Goal: Task Accomplishment & Management: Use online tool/utility

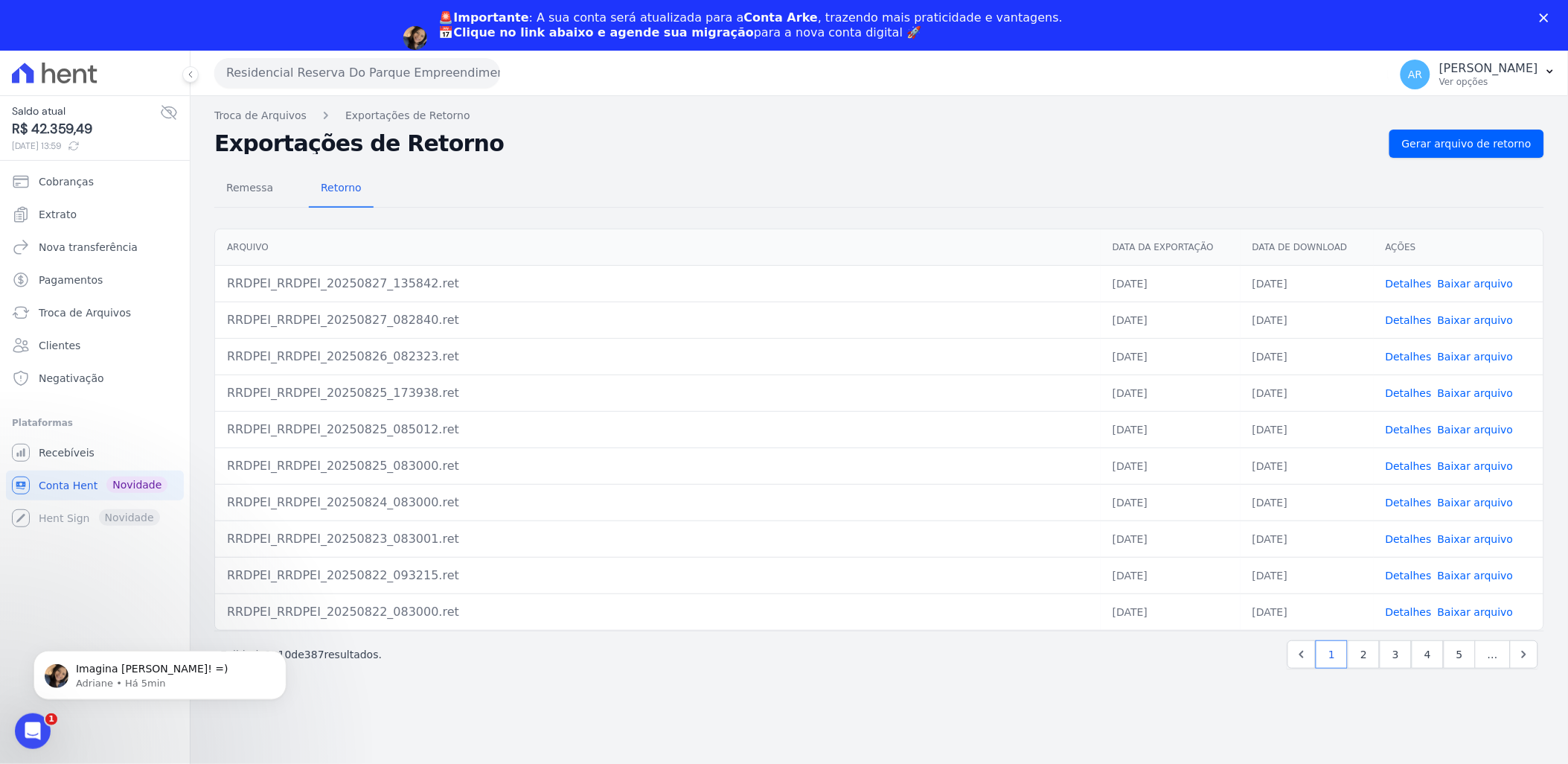
scroll to position [847, 0]
click at [1363, 654] on link "2" at bounding box center [1363, 655] width 32 height 28
click at [1404, 501] on link "Detalhes" at bounding box center [1409, 503] width 46 height 12
click at [1405, 468] on link "Detalhes" at bounding box center [1409, 466] width 46 height 12
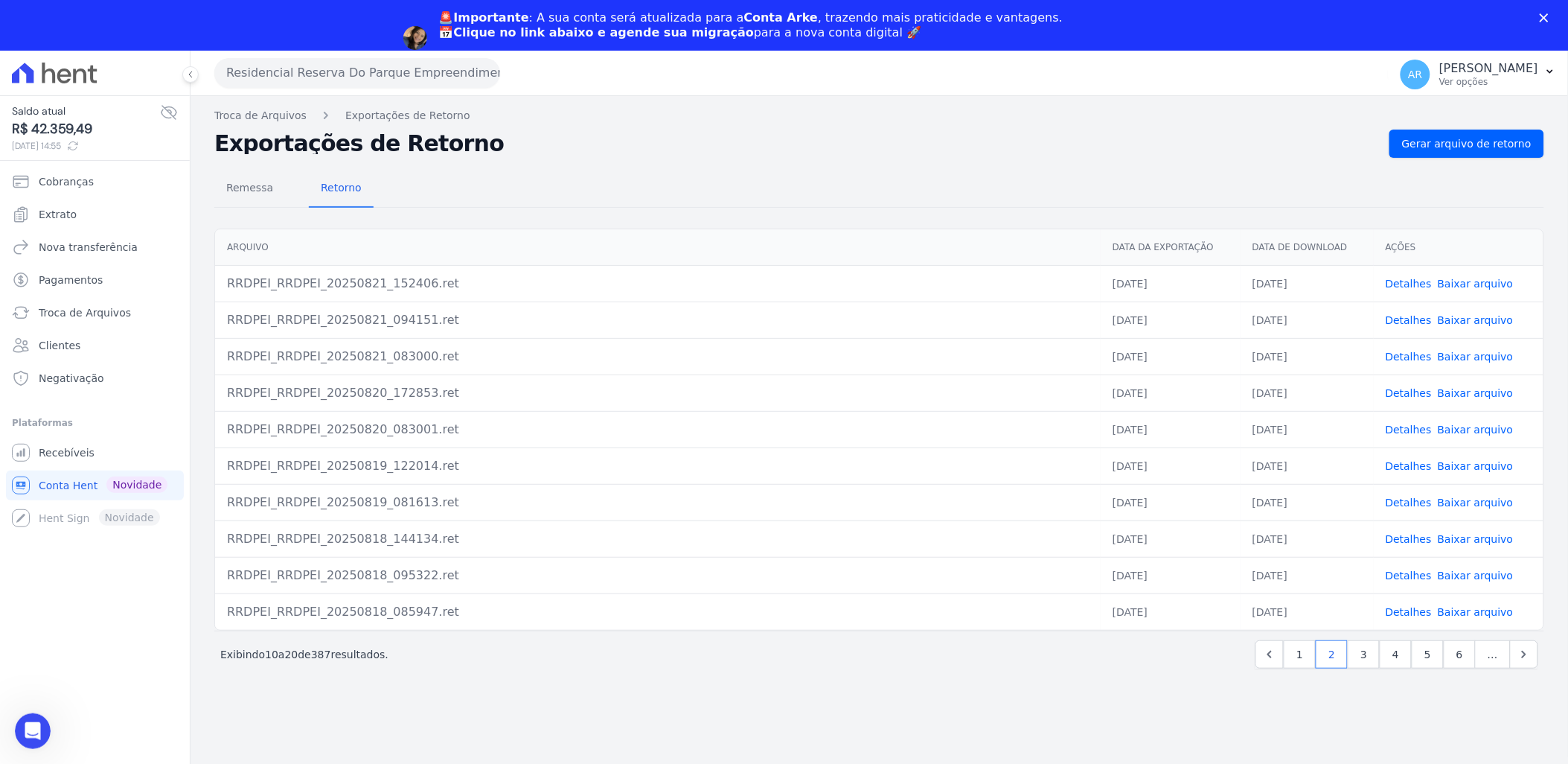
click at [1416, 537] on link "Detalhes" at bounding box center [1409, 539] width 46 height 12
click at [1403, 567] on td "Detalhes Baixar arquivo" at bounding box center [1459, 575] width 170 height 37
click at [1410, 581] on link "Detalhes" at bounding box center [1409, 575] width 46 height 12
click at [1416, 615] on link "Detalhes" at bounding box center [1409, 612] width 46 height 12
click at [16, 715] on body "Saldo atual R$ 42.359,49 [DATE] 14:55 Cobranças Extrato Nova transferência Paga…" at bounding box center [784, 432] width 1568 height 764
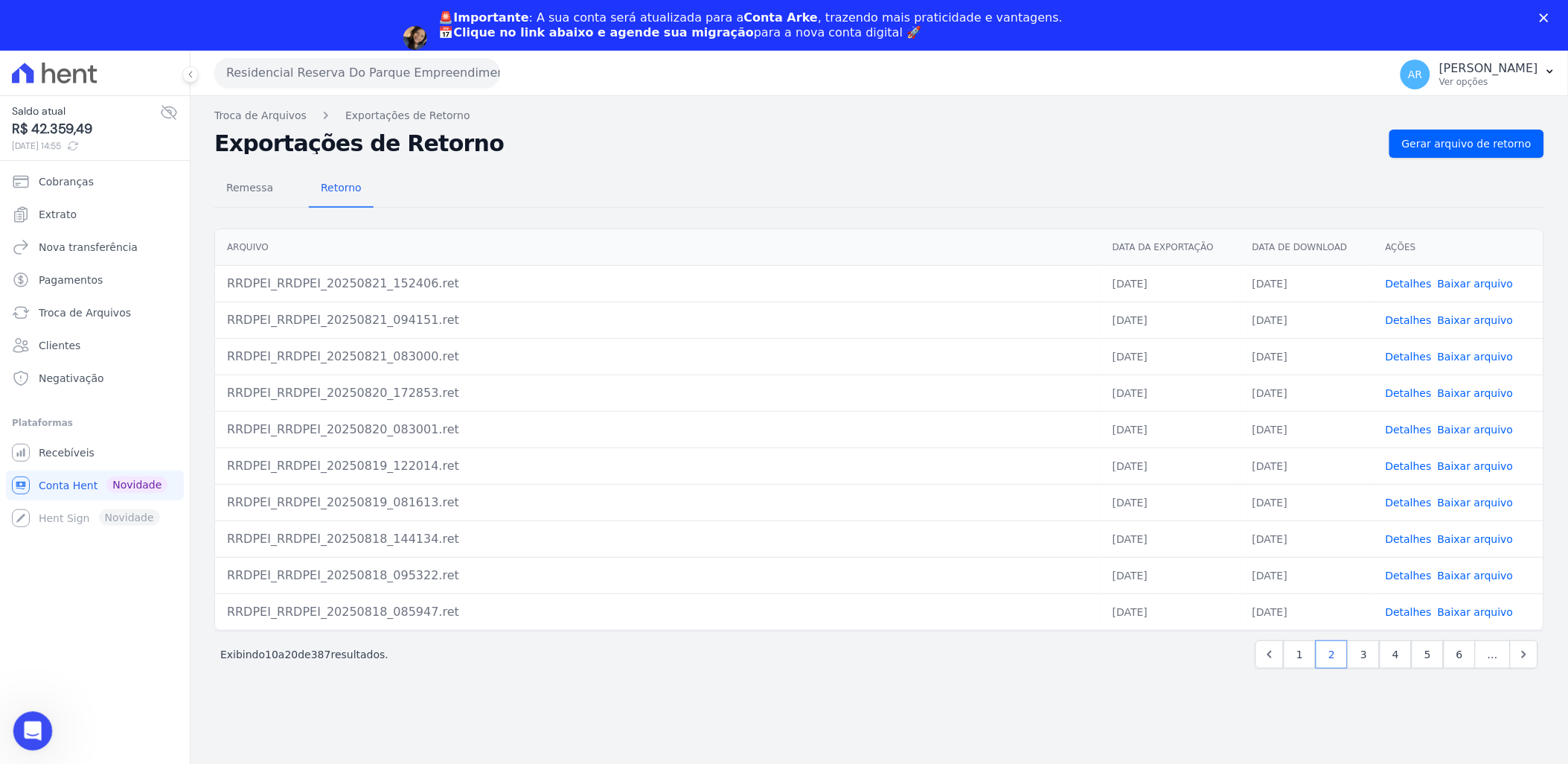
click at [21, 721] on div "Abertura do Messenger da Intercom" at bounding box center [30, 728] width 49 height 49
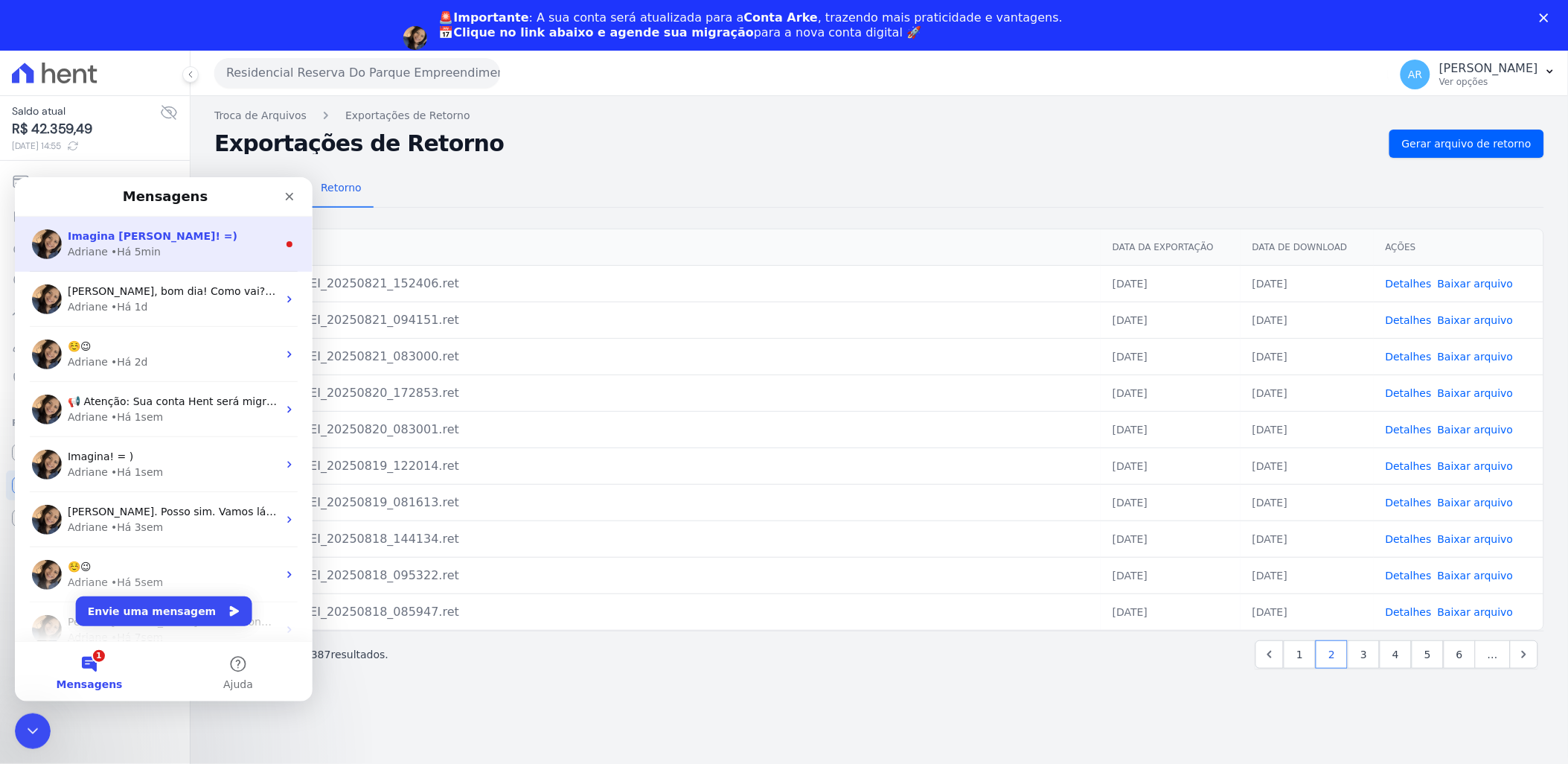
click at [137, 244] on div "• Há 5min" at bounding box center [136, 251] width 50 height 16
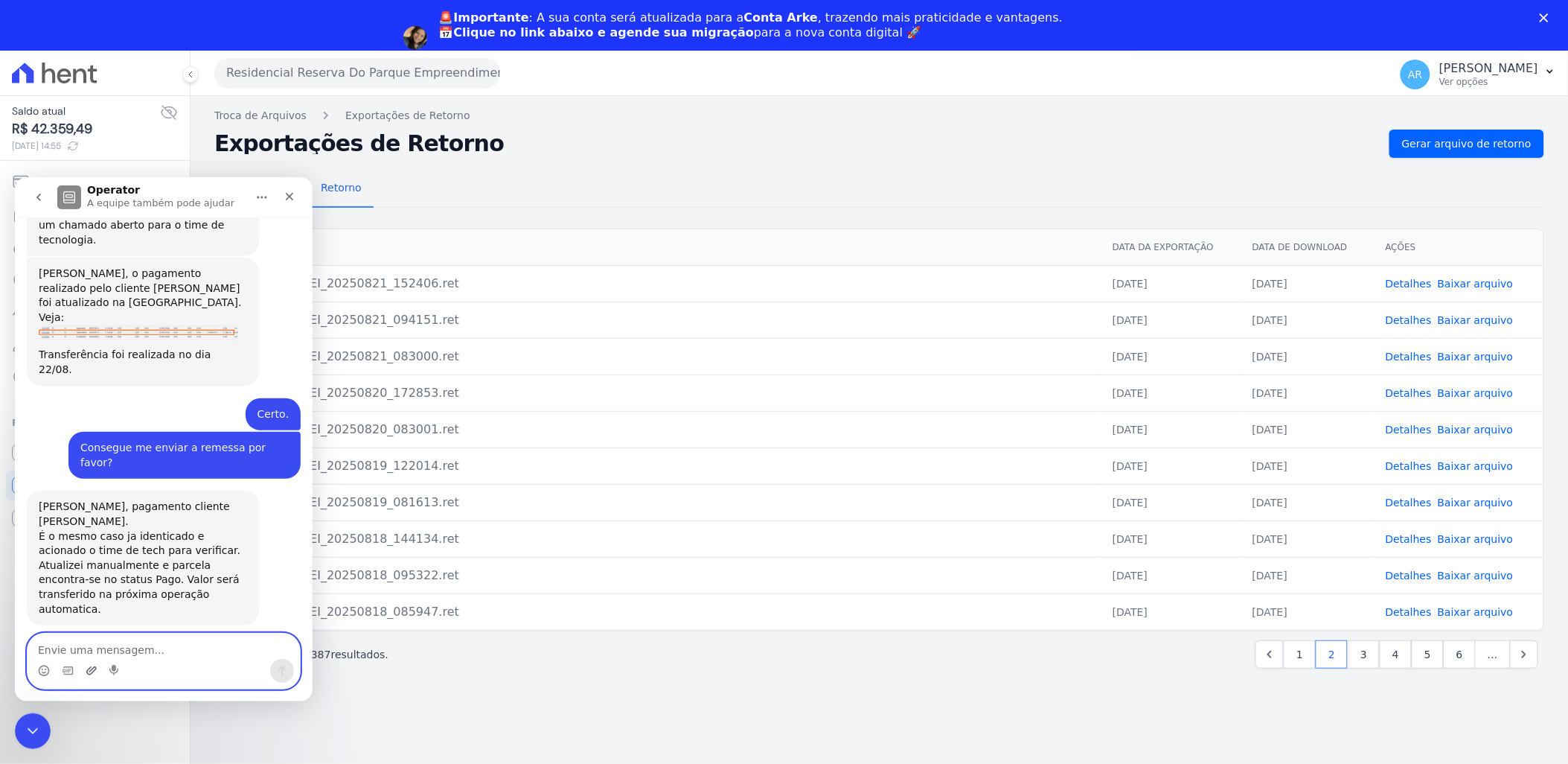
click at [89, 673] on icon "Upload do anexo" at bounding box center [91, 671] width 12 height 12
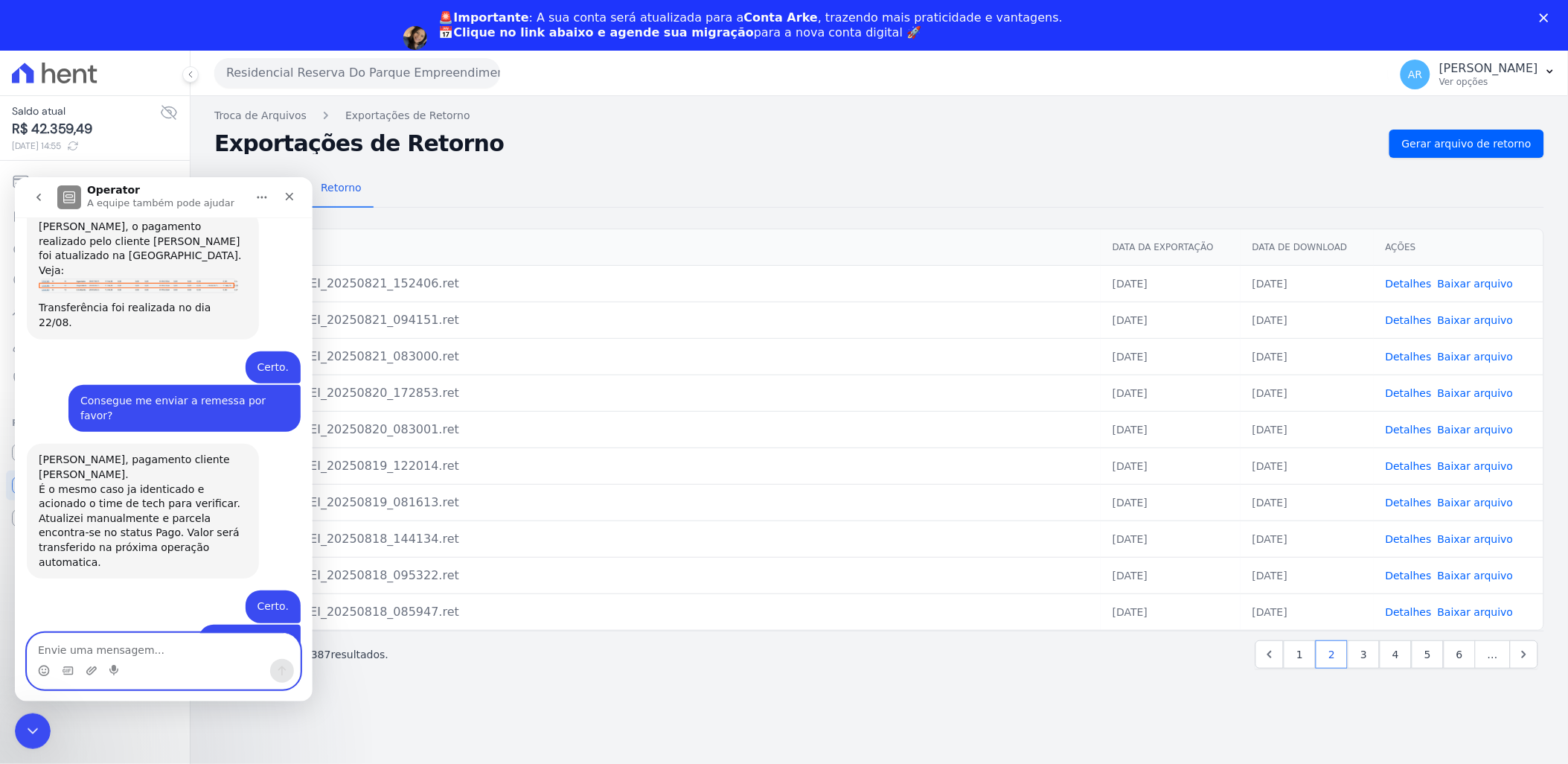
click at [215, 653] on textarea "Envie uma mensagem..." at bounding box center [164, 645] width 272 height 25
type textarea "Me ajuda com esse por favor ?"
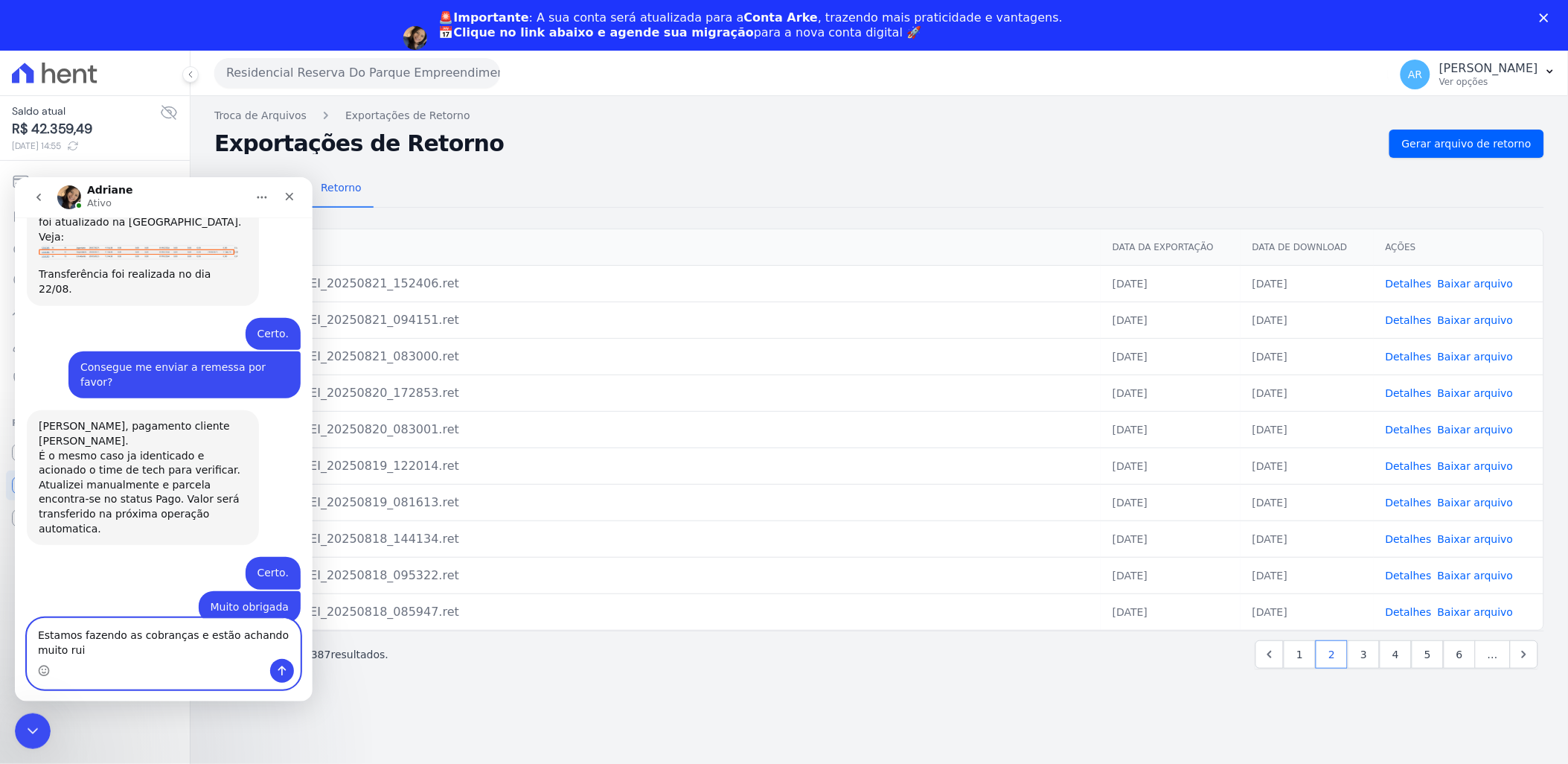
scroll to position [943, 0]
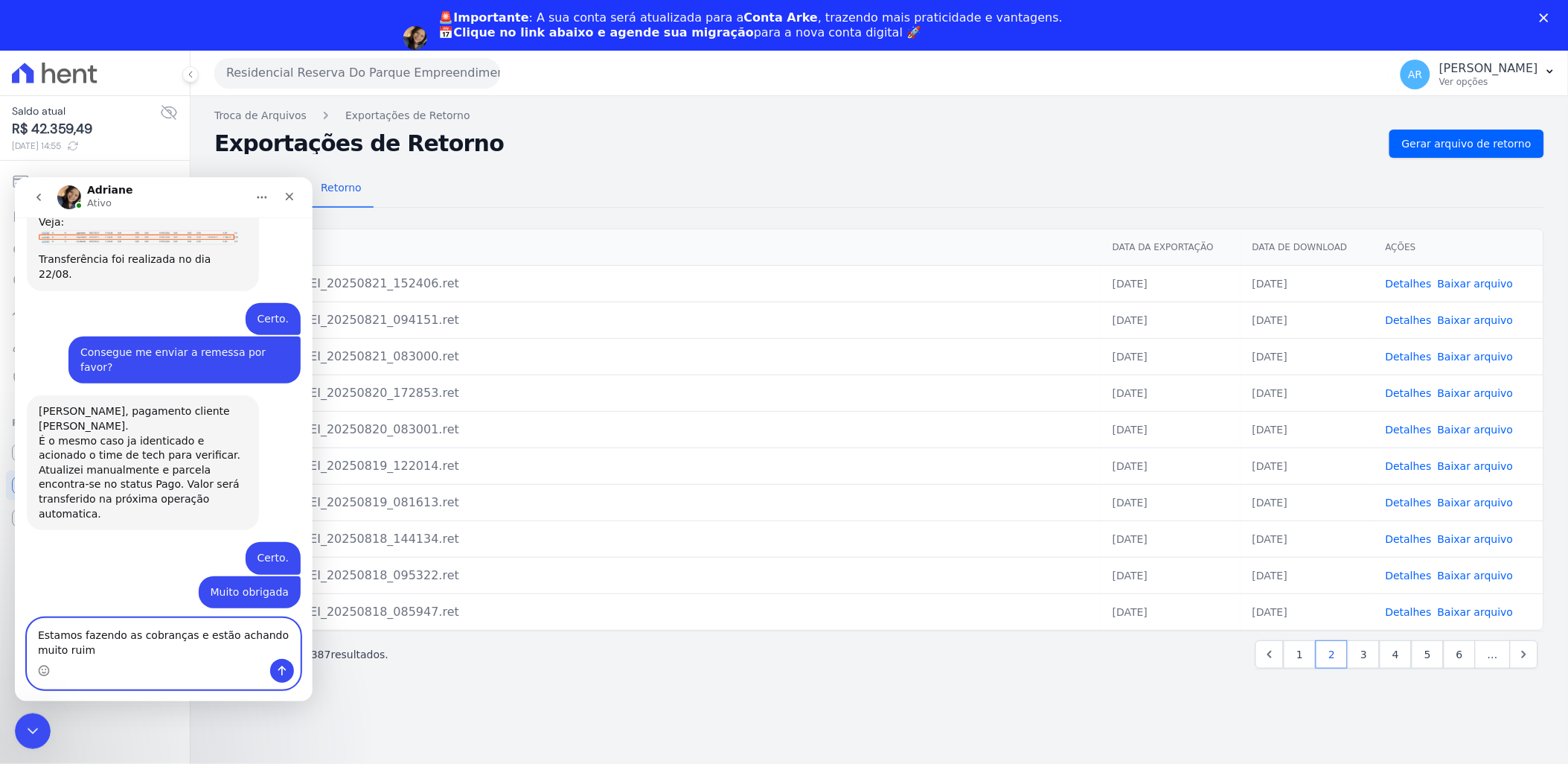
type textarea "Estamos fazendo as cobranças e estão achando muito ruim"
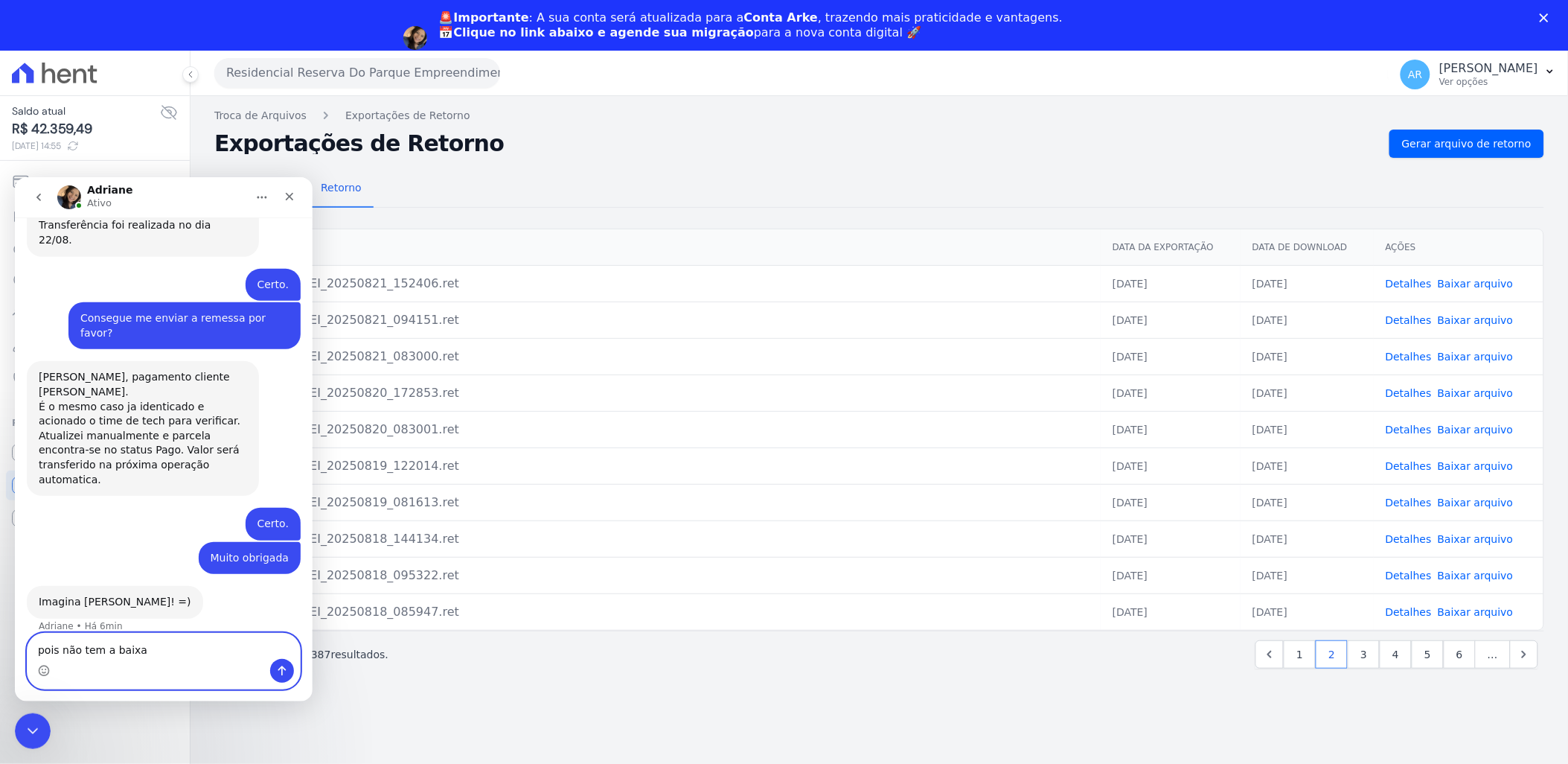
type textarea "pois não tem a baixa"
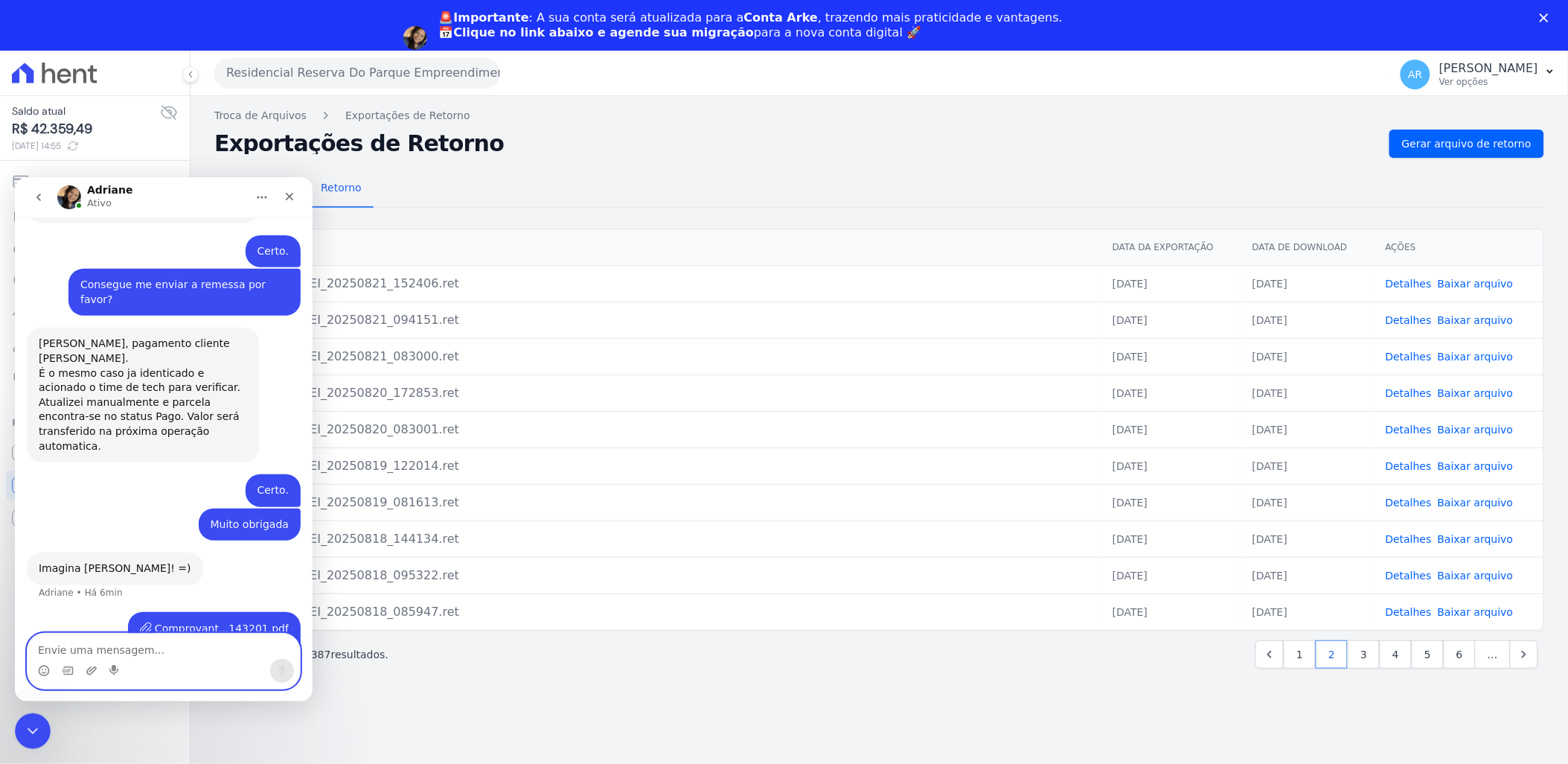
paste textarea "344.819.578-24"
type textarea "344.819.578-24"
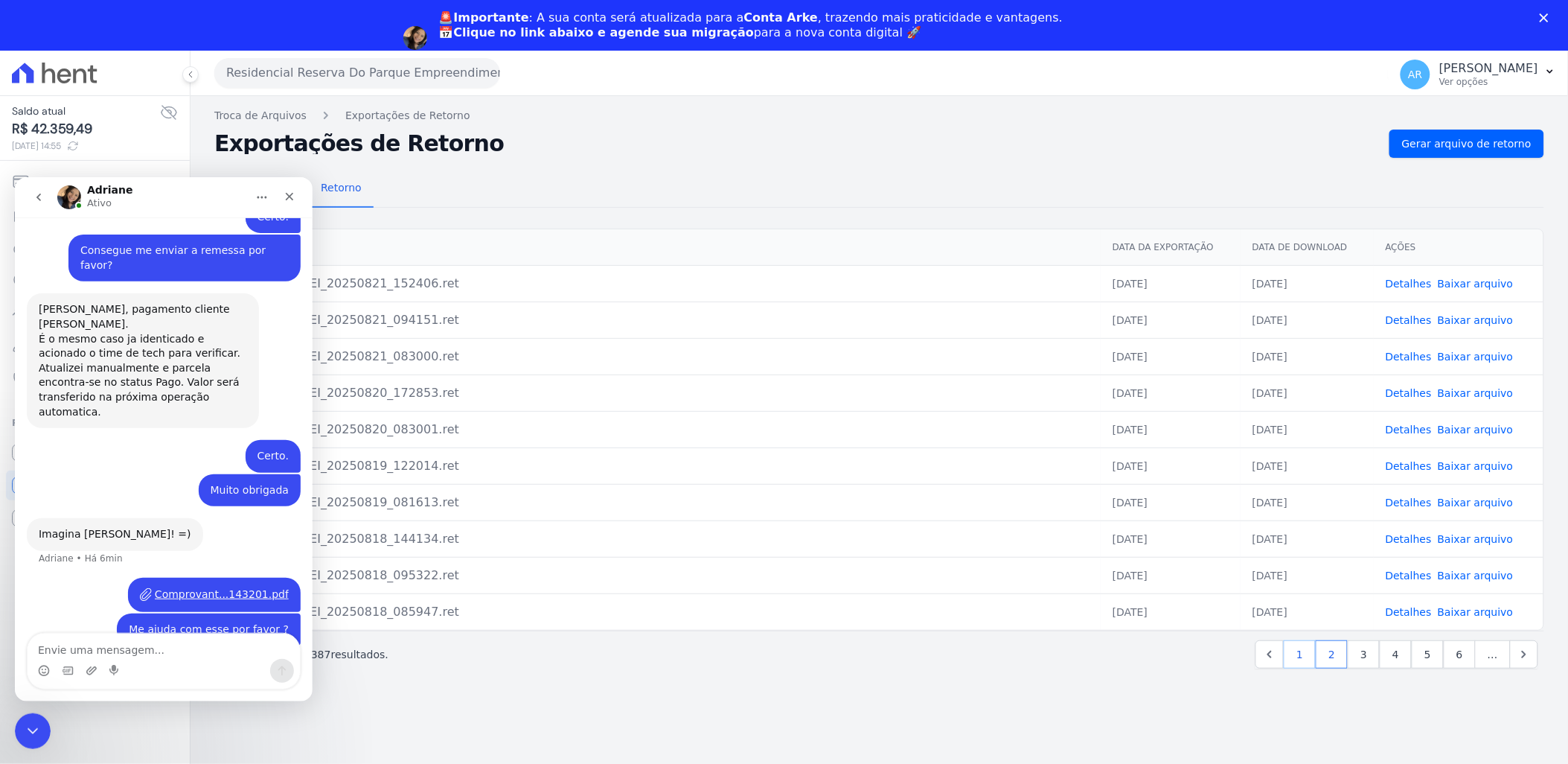
click at [1315, 656] on link "1" at bounding box center [1300, 655] width 32 height 28
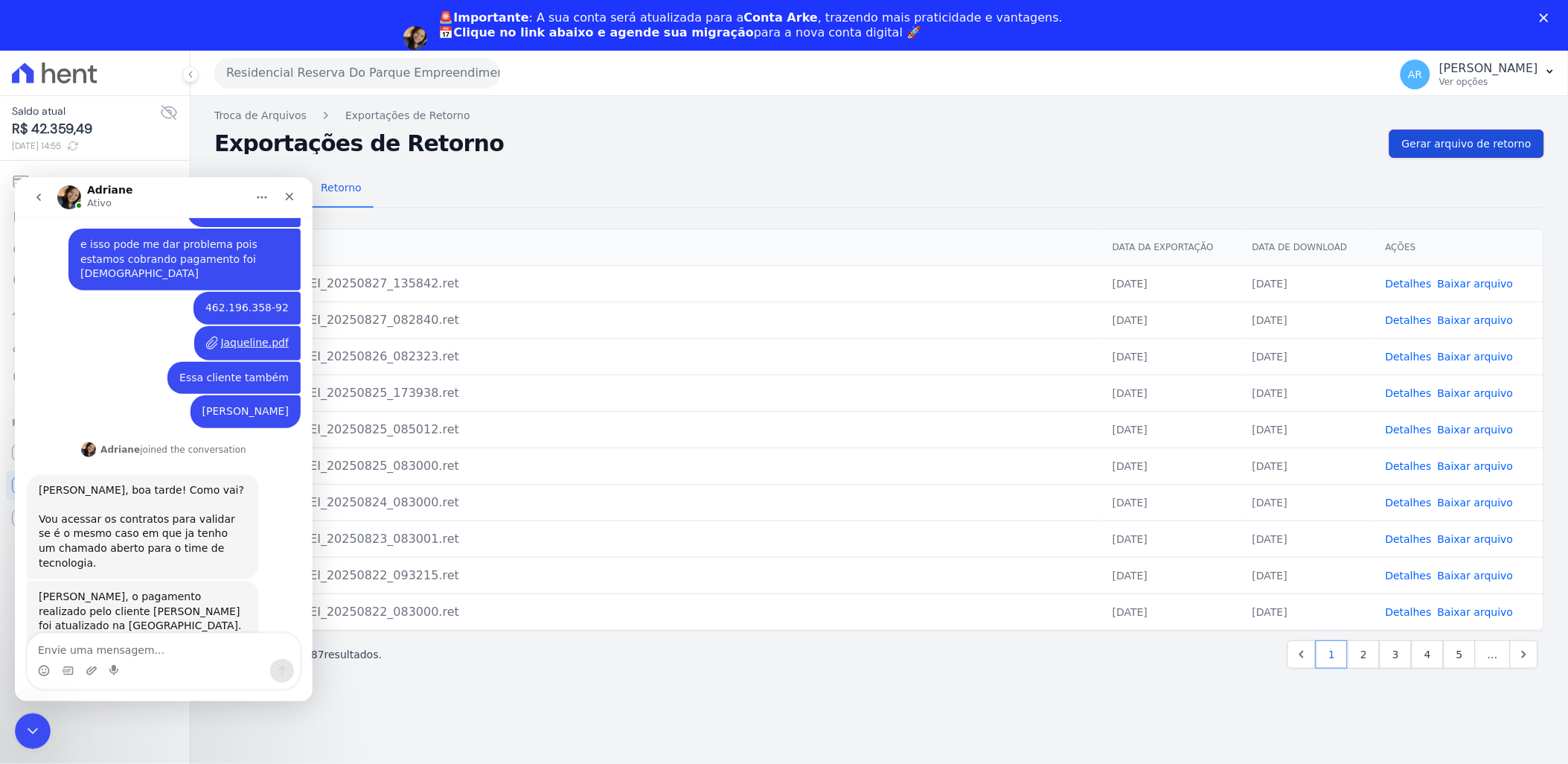
click at [1445, 155] on link "Gerar arquivo de retorno" at bounding box center [1467, 143] width 155 height 28
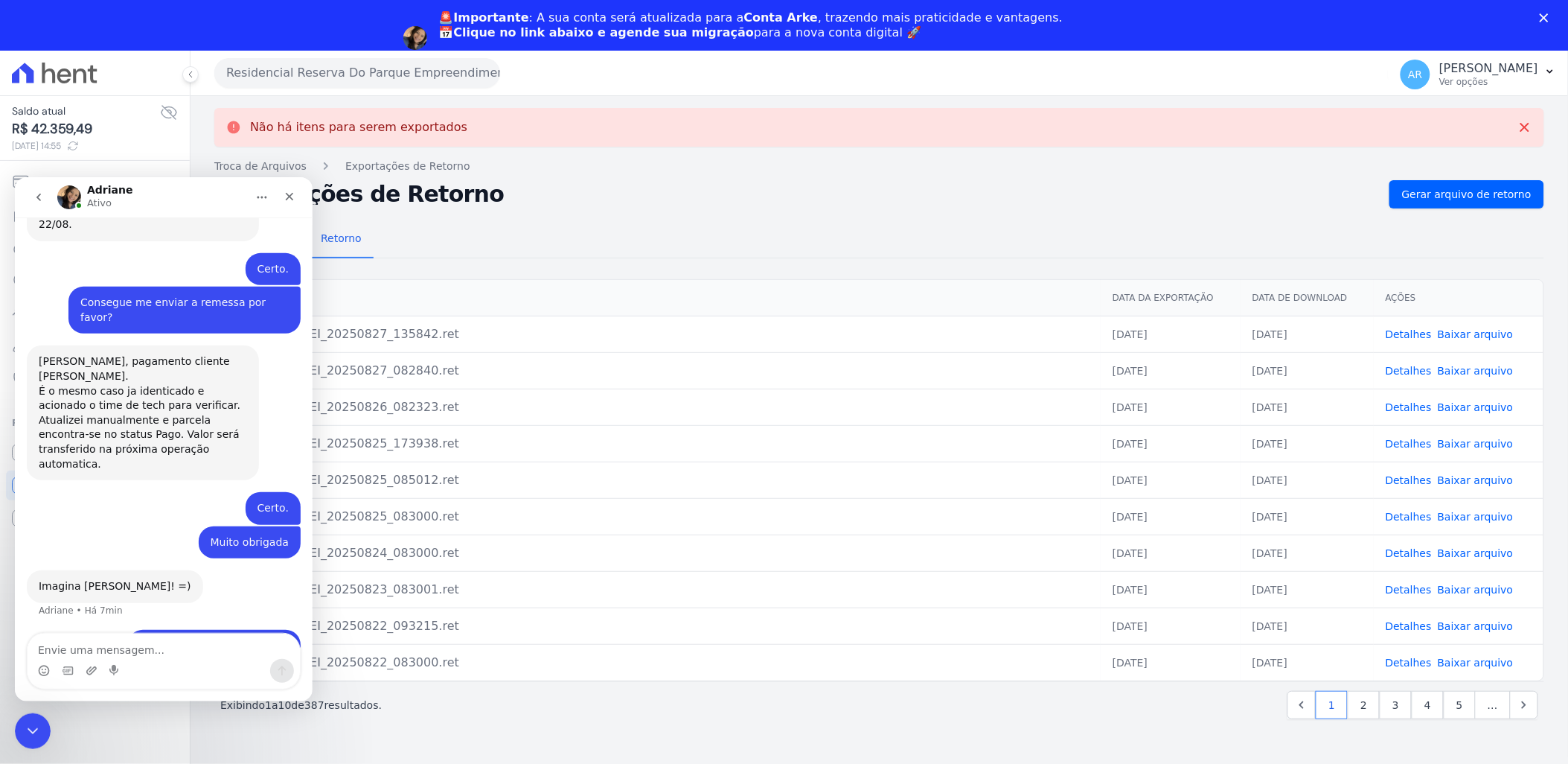
scroll to position [1045, 0]
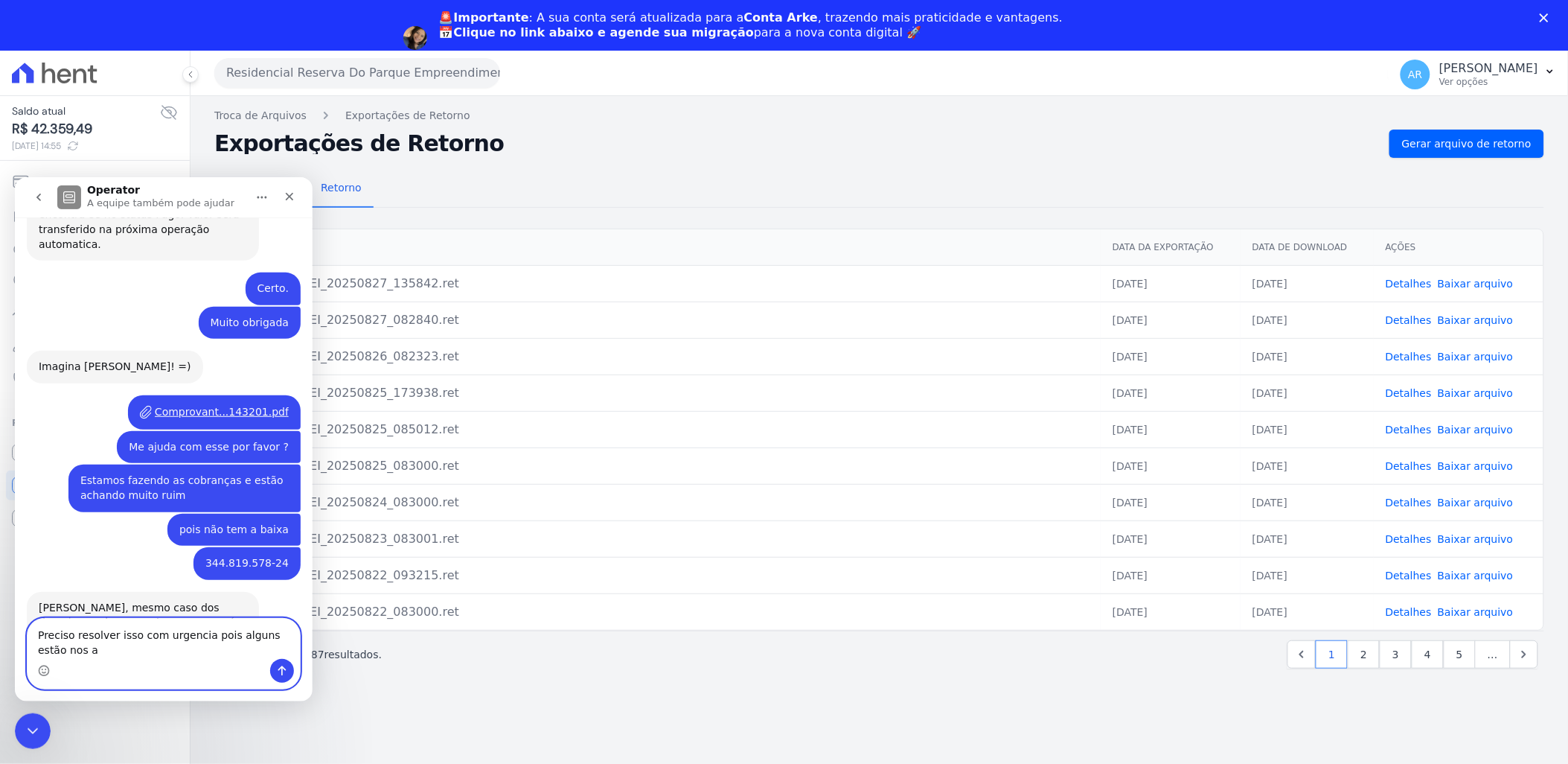
scroll to position [1229, 0]
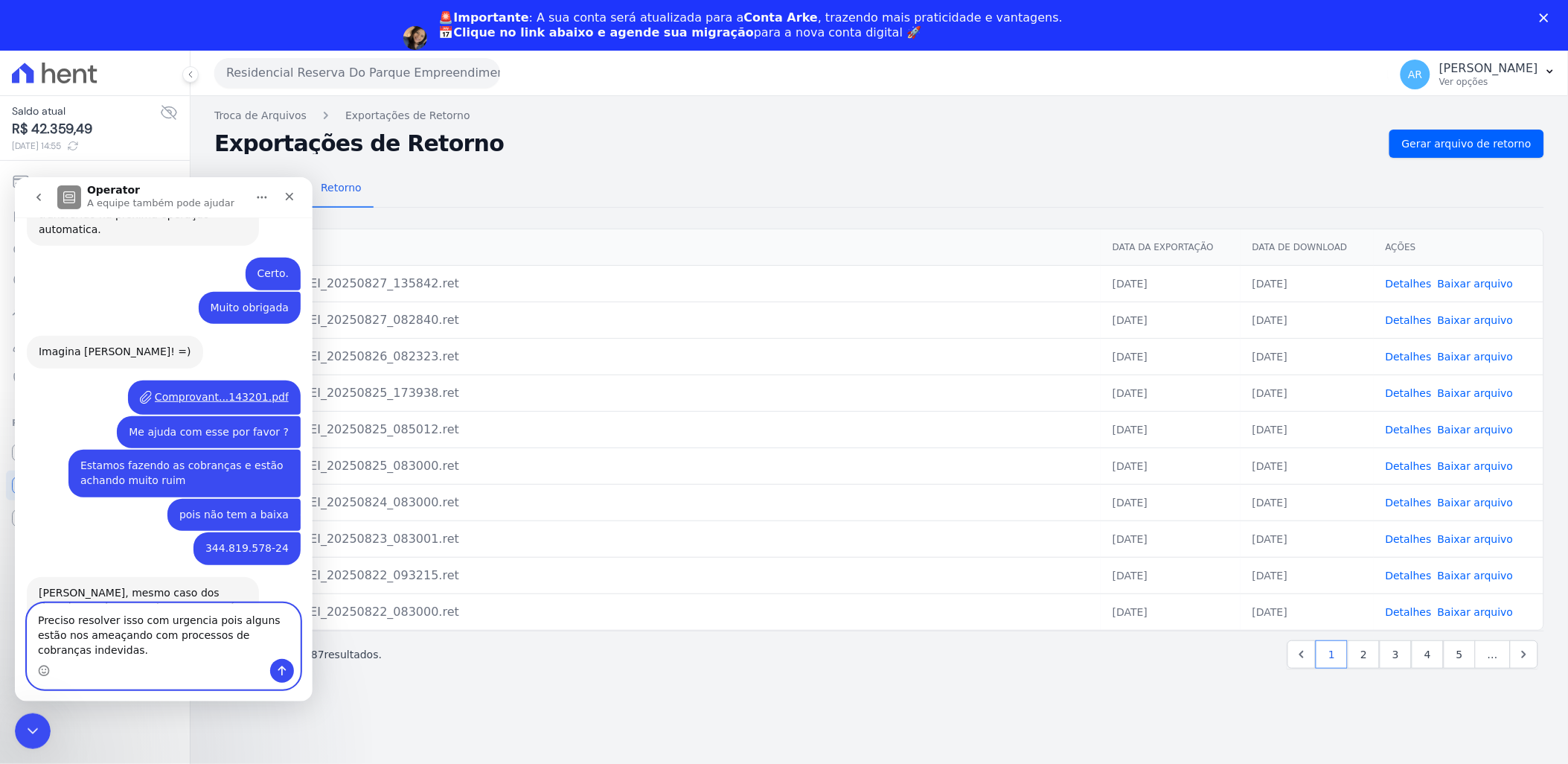
type textarea "Preciso resolver isso com urgência pois alguns estão nos ameaçando com processo…"
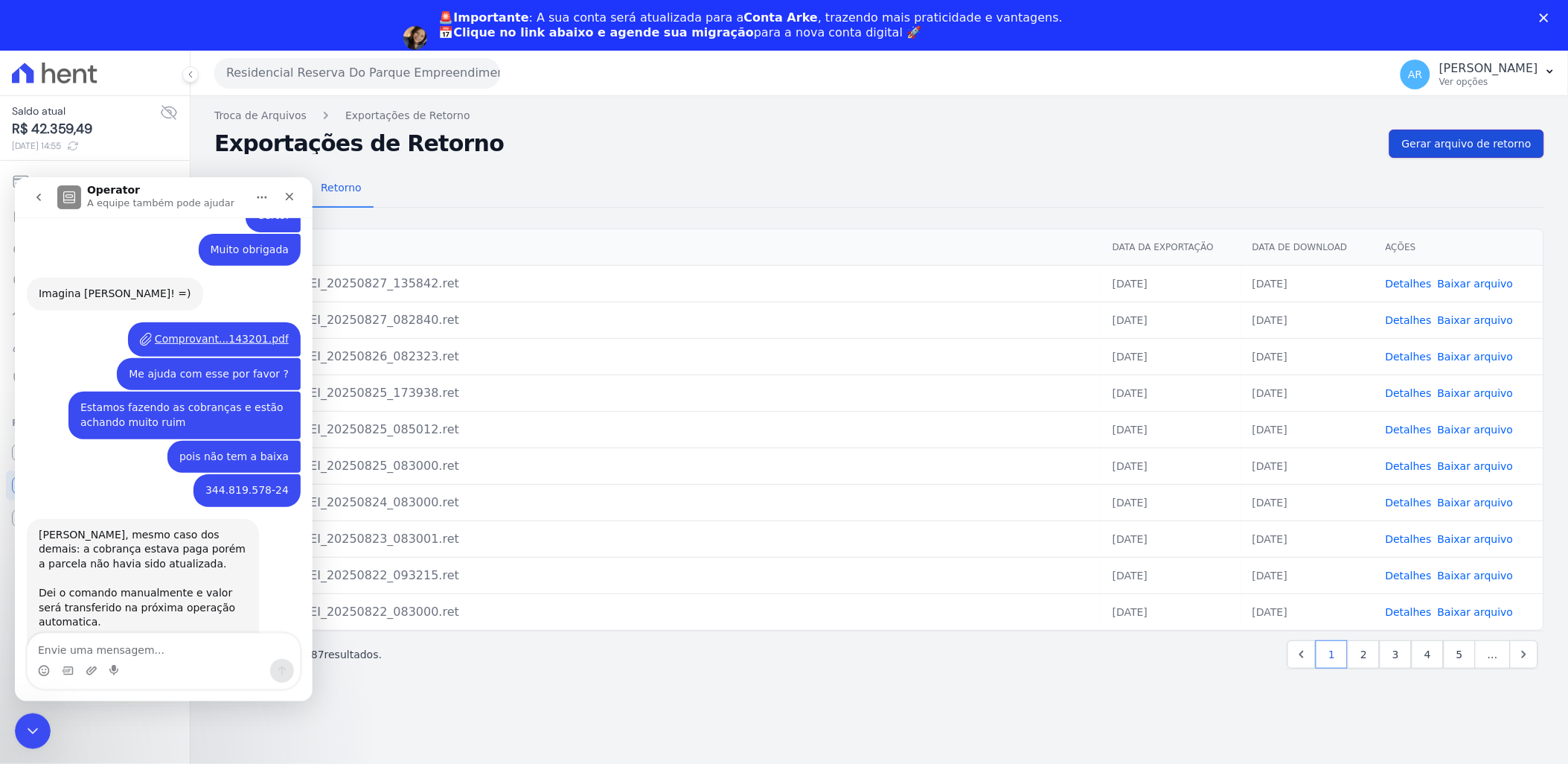
click at [1477, 136] on span "Gerar arquivo de retorno" at bounding box center [1467, 143] width 129 height 15
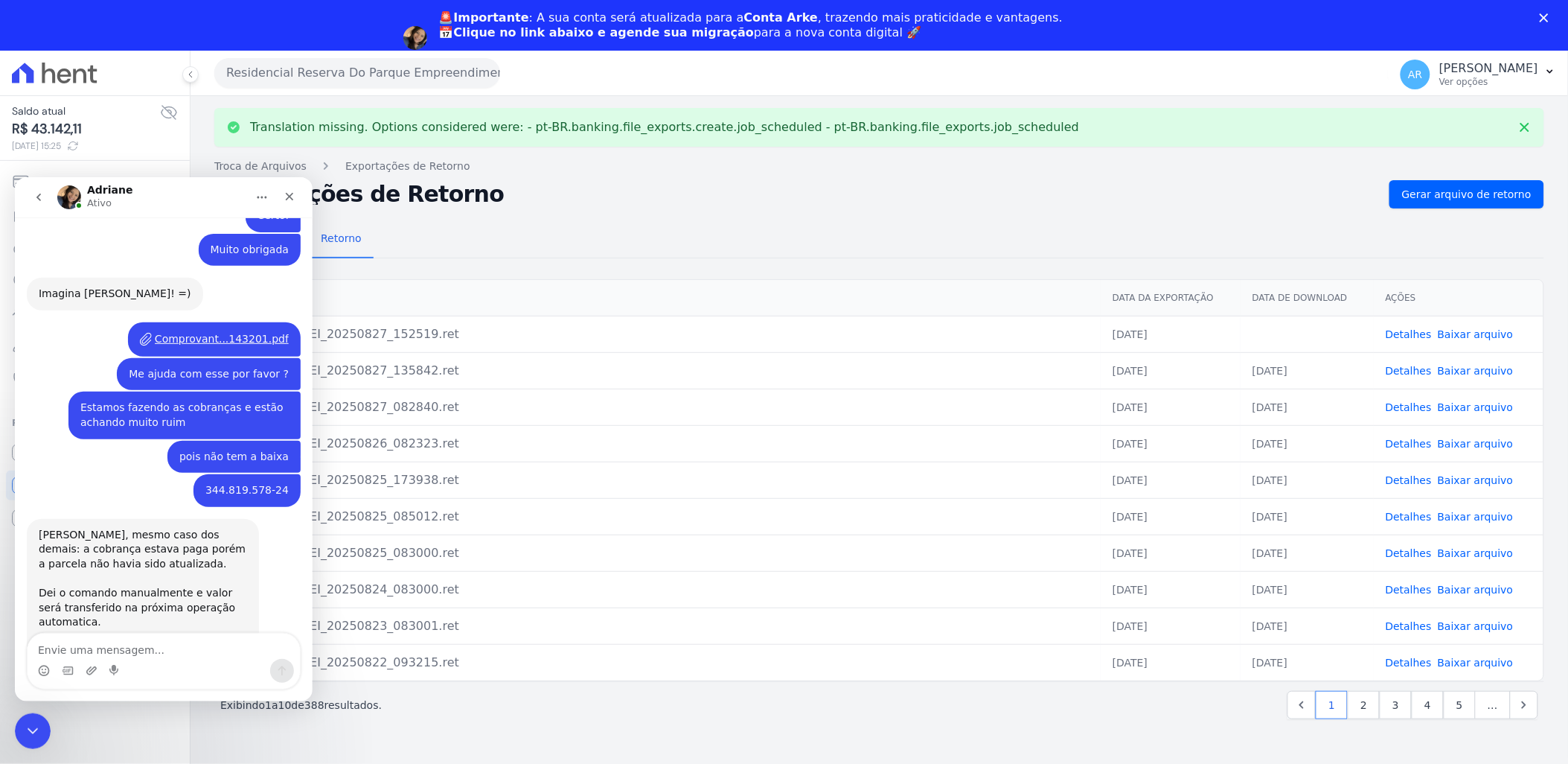
click at [738, 271] on div "Remessa Retorno Arquivo Data da Exportação Data de Download Ações RRDPEI_RRDPEI…" at bounding box center [879, 472] width 1330 height 527
click at [30, 722] on icon "Encerramento do Messenger da Intercom" at bounding box center [31, 729] width 18 height 18
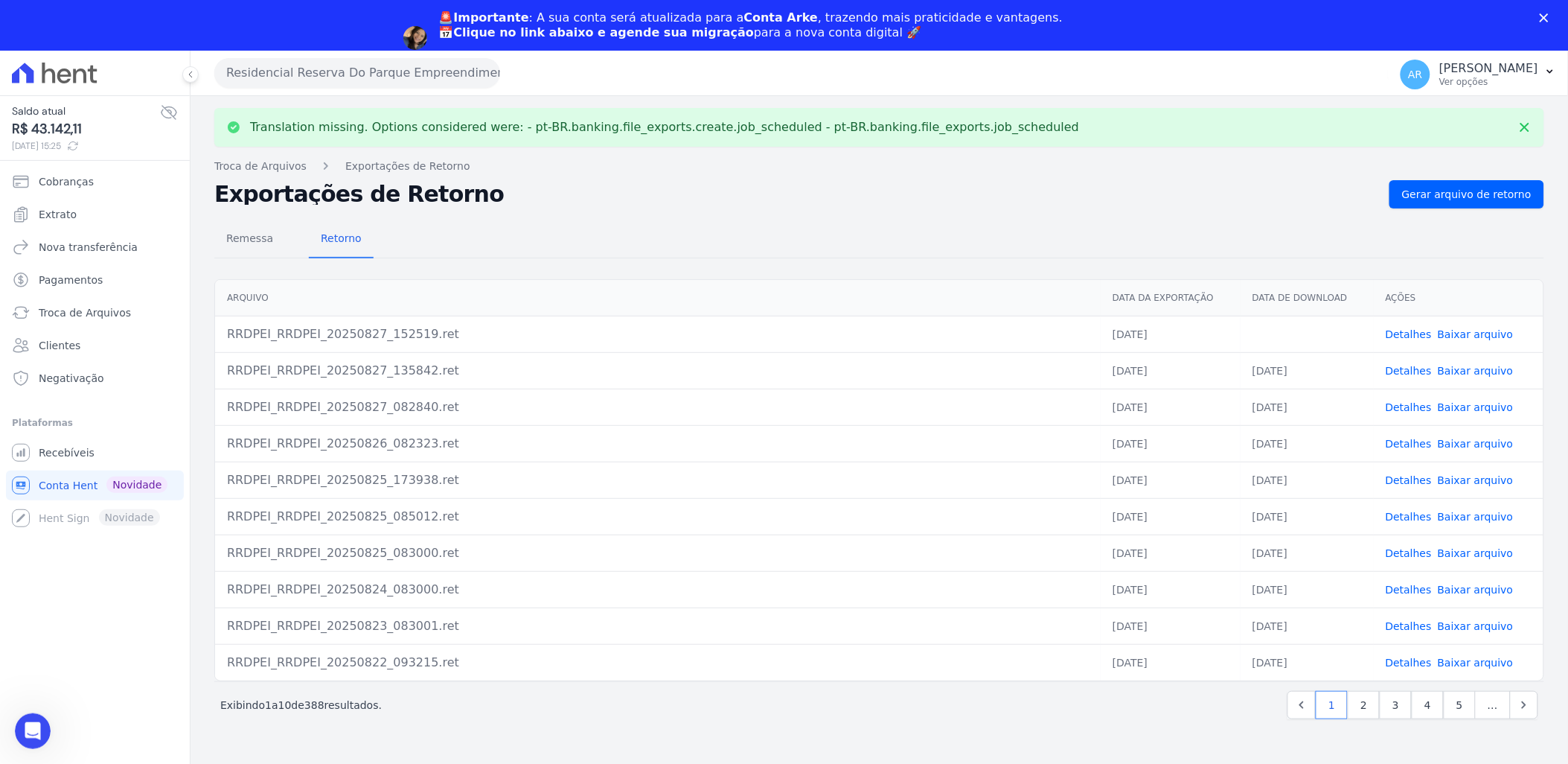
scroll to position [1286, 0]
click at [1465, 337] on link "Baixar arquivo" at bounding box center [1476, 335] width 75 height 12
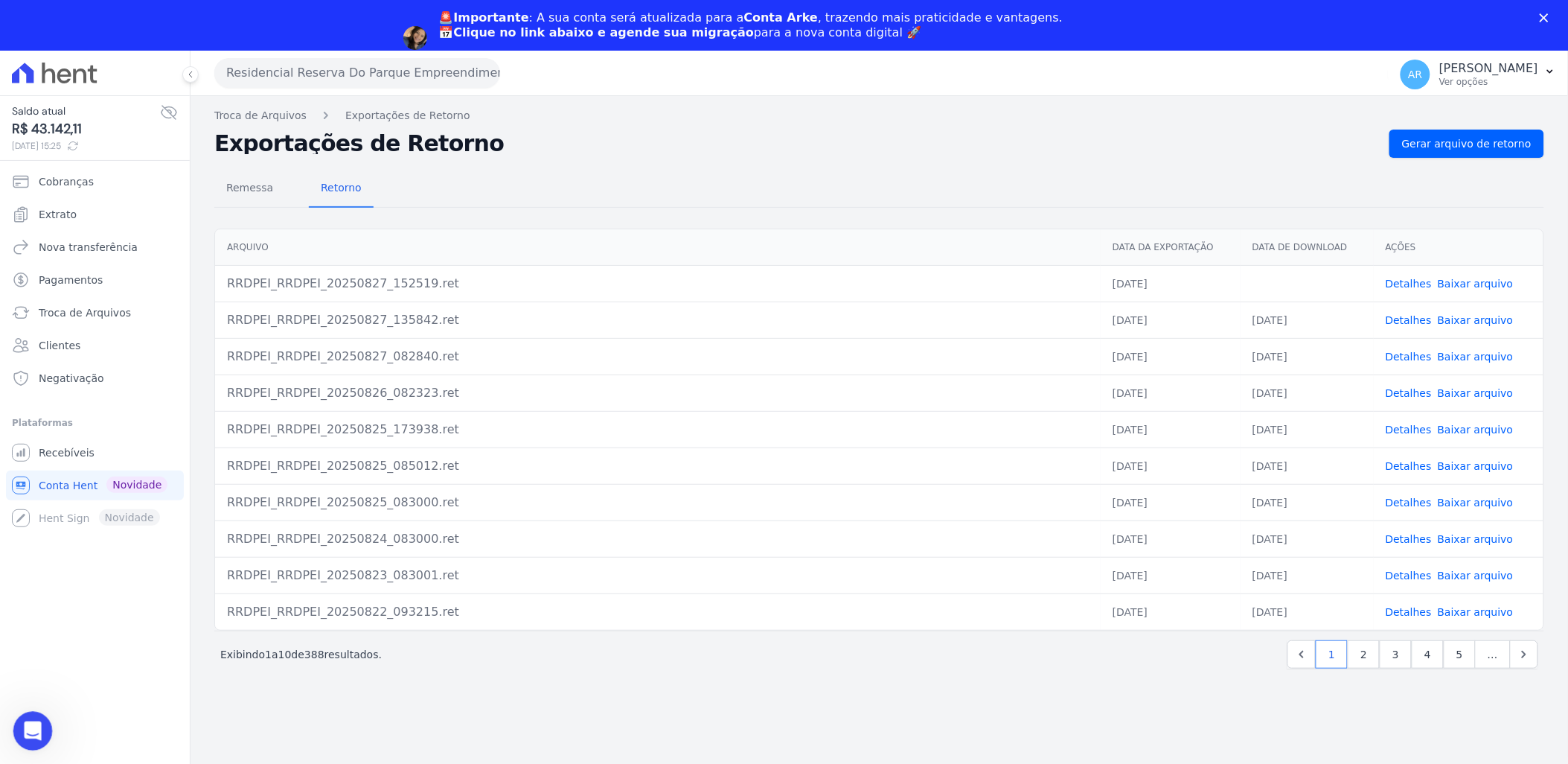
drag, startPoint x: 60, startPoint y: 1429, endPoint x: 38, endPoint y: 718, distance: 711.3
click at [40, 715] on div "Abertura do Messenger da Intercom" at bounding box center [30, 728] width 49 height 49
click at [47, 720] on div "Abertura do Messenger da Intercom" at bounding box center [30, 728] width 49 height 49
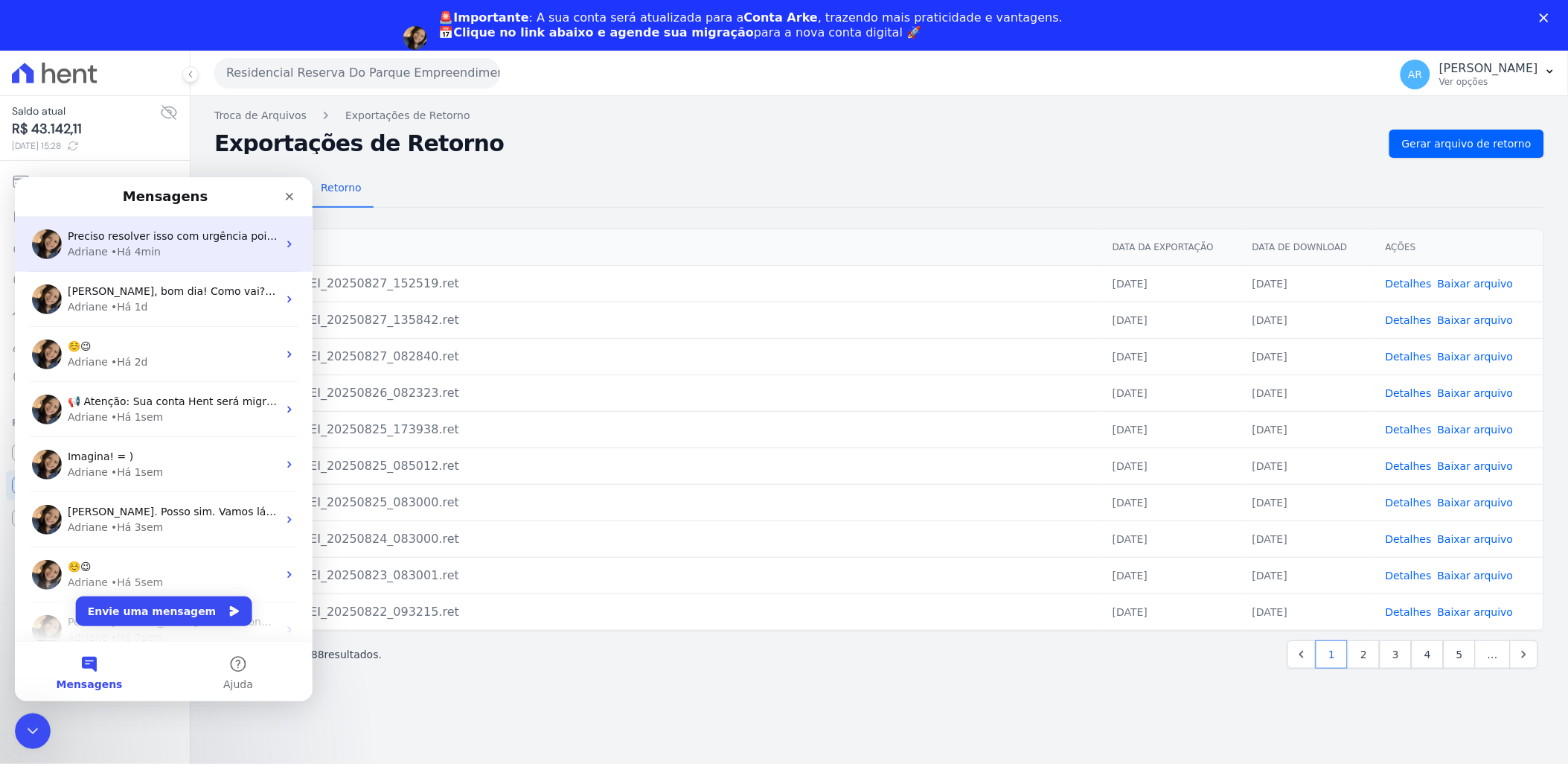
click at [167, 252] on div "Adriane • Há 4min" at bounding box center [172, 251] width 210 height 16
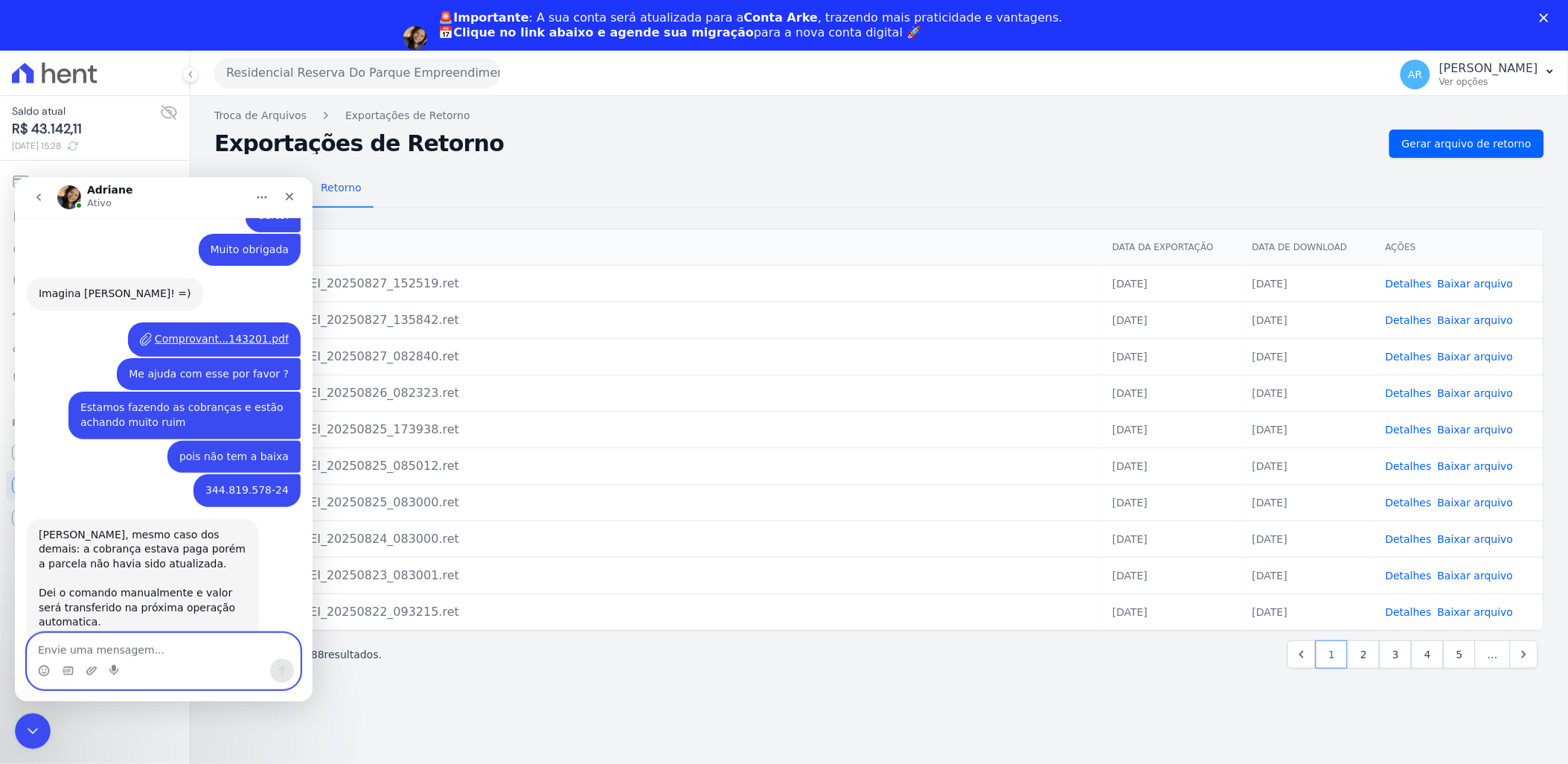
scroll to position [1433, 0]
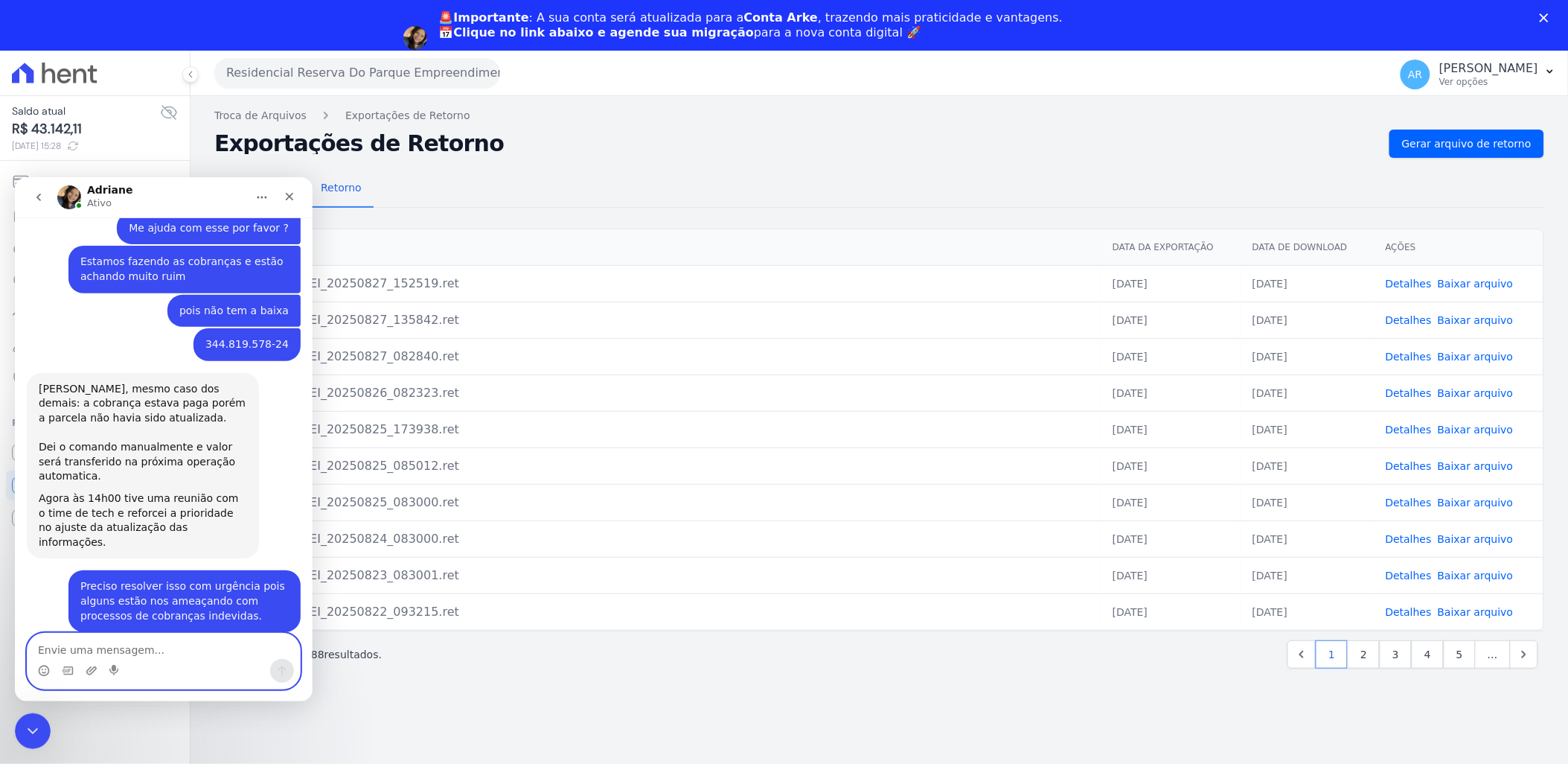
click at [173, 653] on textarea "Envie uma mensagem..." at bounding box center [164, 645] width 272 height 25
type textarea "P"
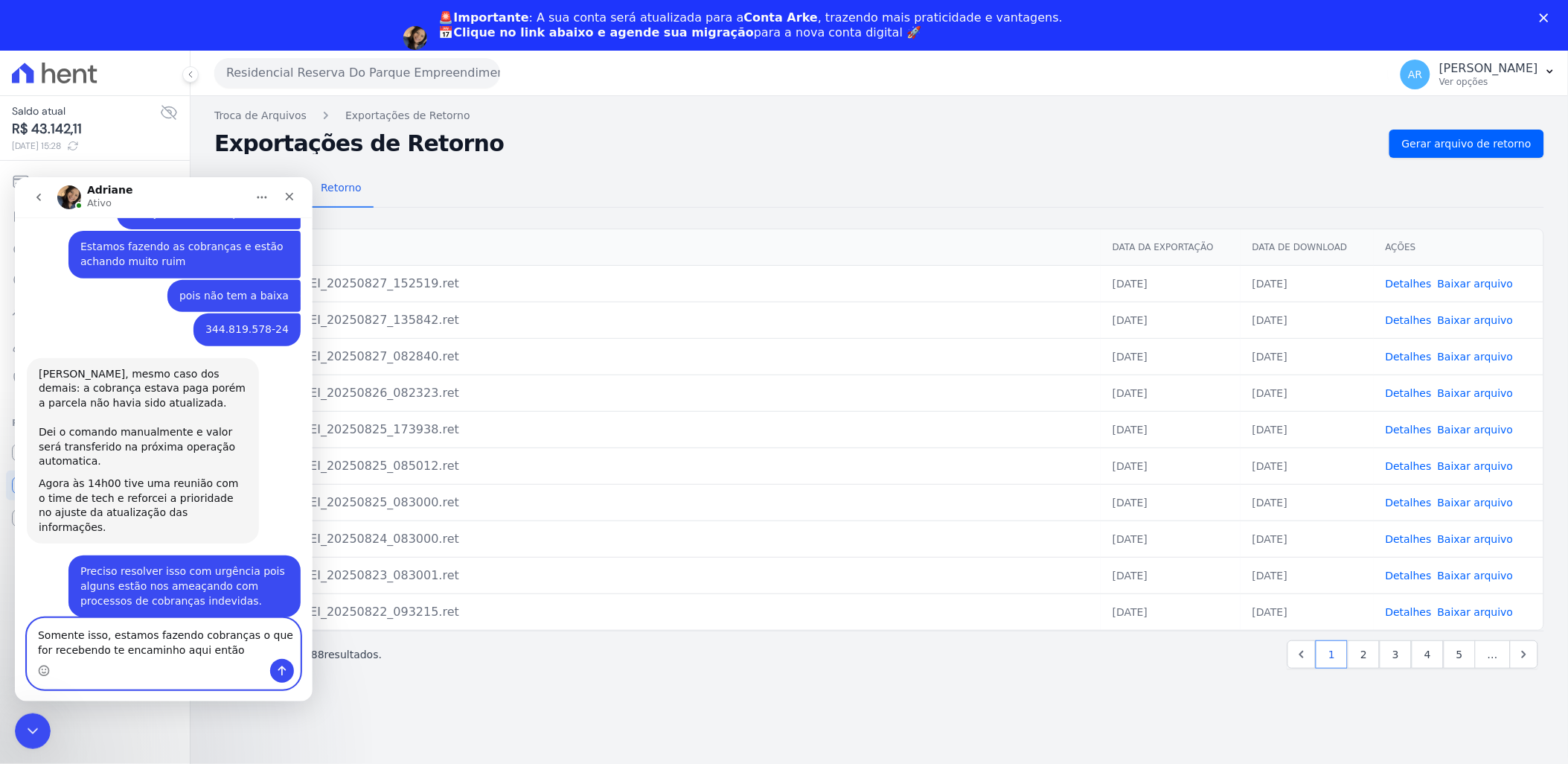
type textarea "Somente isso, estamos fazendo cobranças o que for recebendo te encaminho aqui e…"
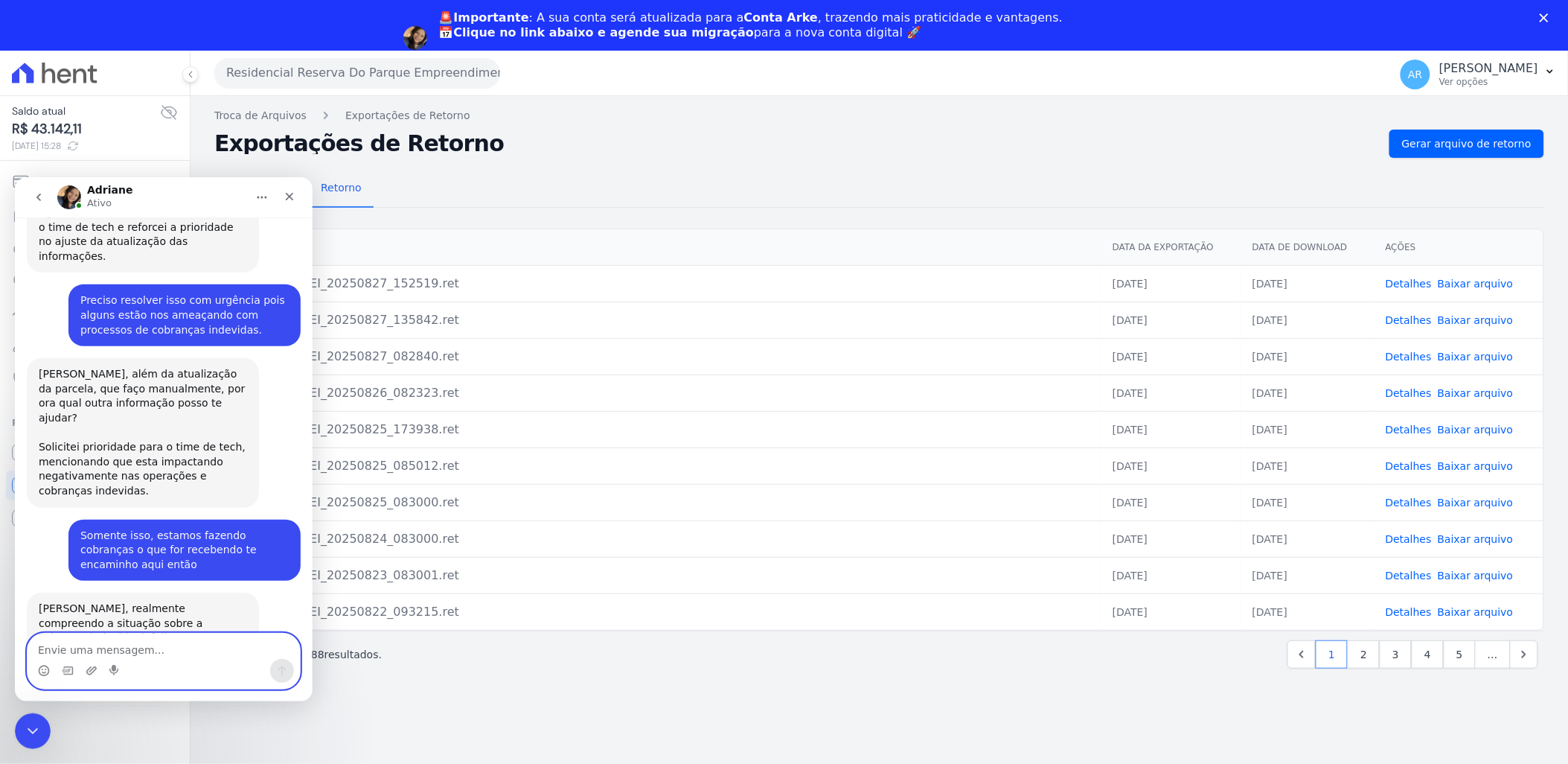
scroll to position [1718, 0]
click at [159, 673] on div "Messenger da Intercom" at bounding box center [164, 671] width 272 height 24
click at [173, 647] on textarea "Envie uma mensagem..." at bounding box center [164, 645] width 272 height 25
type textarea "obrigada"
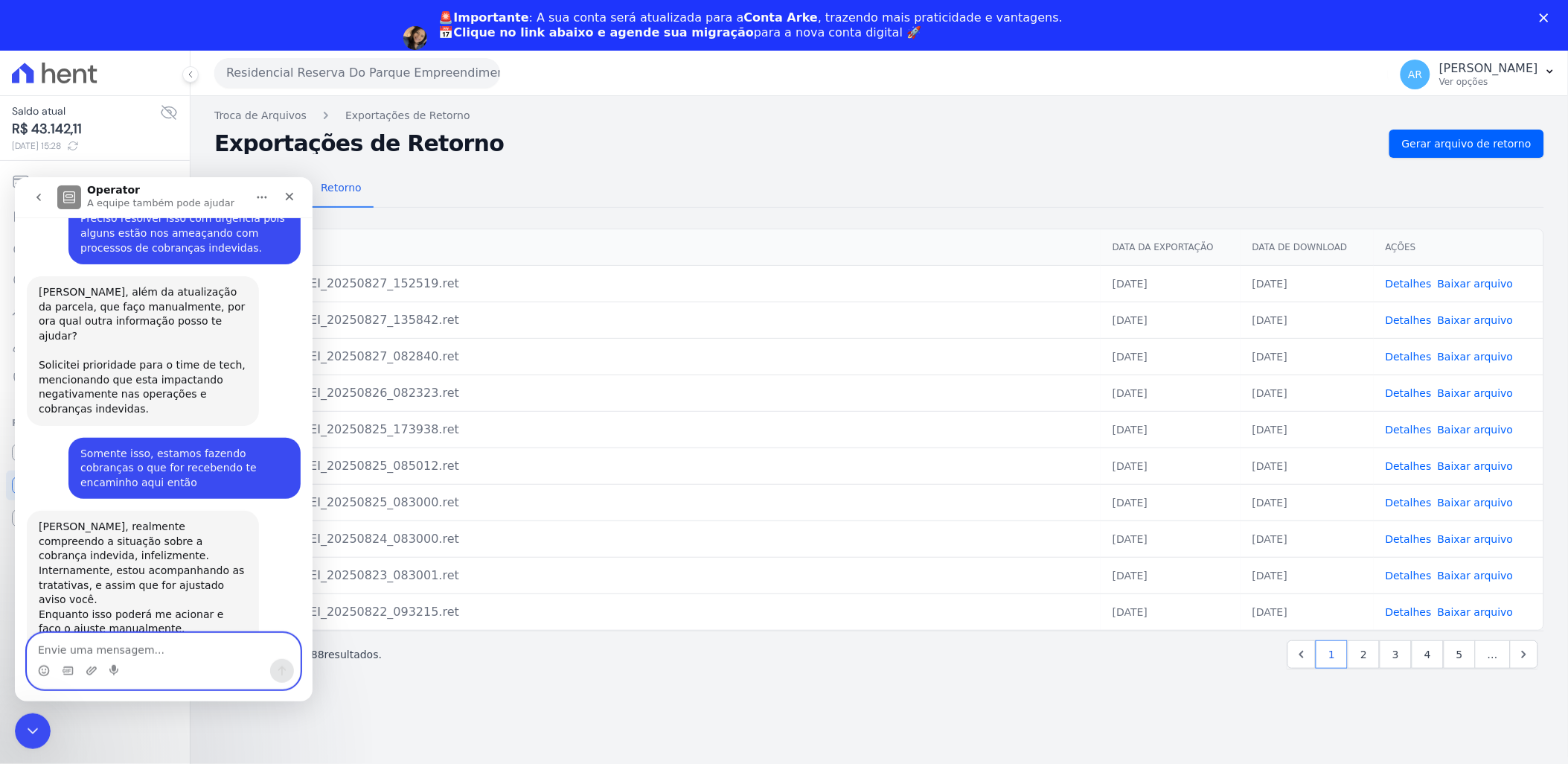
scroll to position [1807, 0]
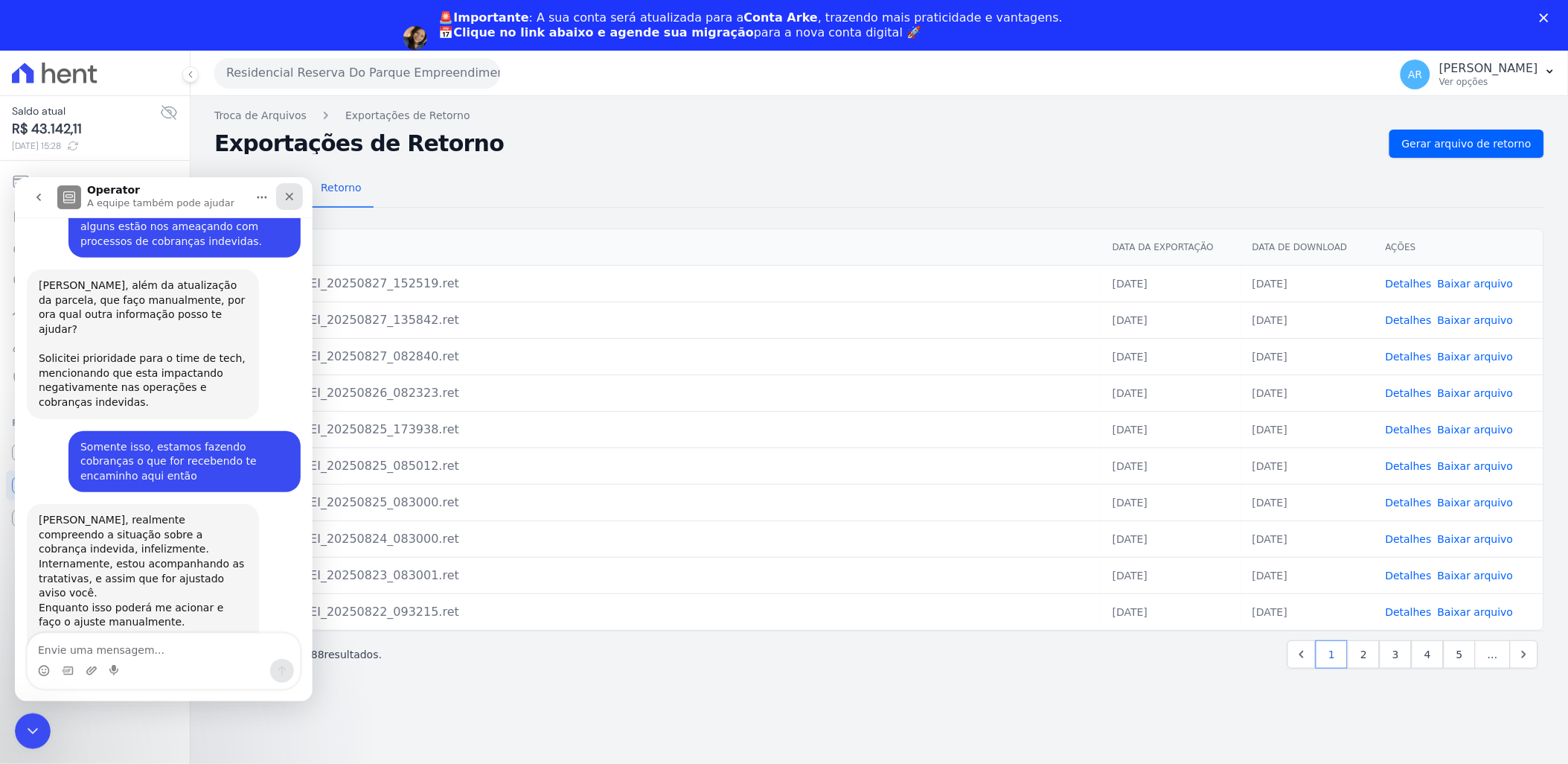
click at [296, 192] on div "Fechar" at bounding box center [289, 196] width 27 height 27
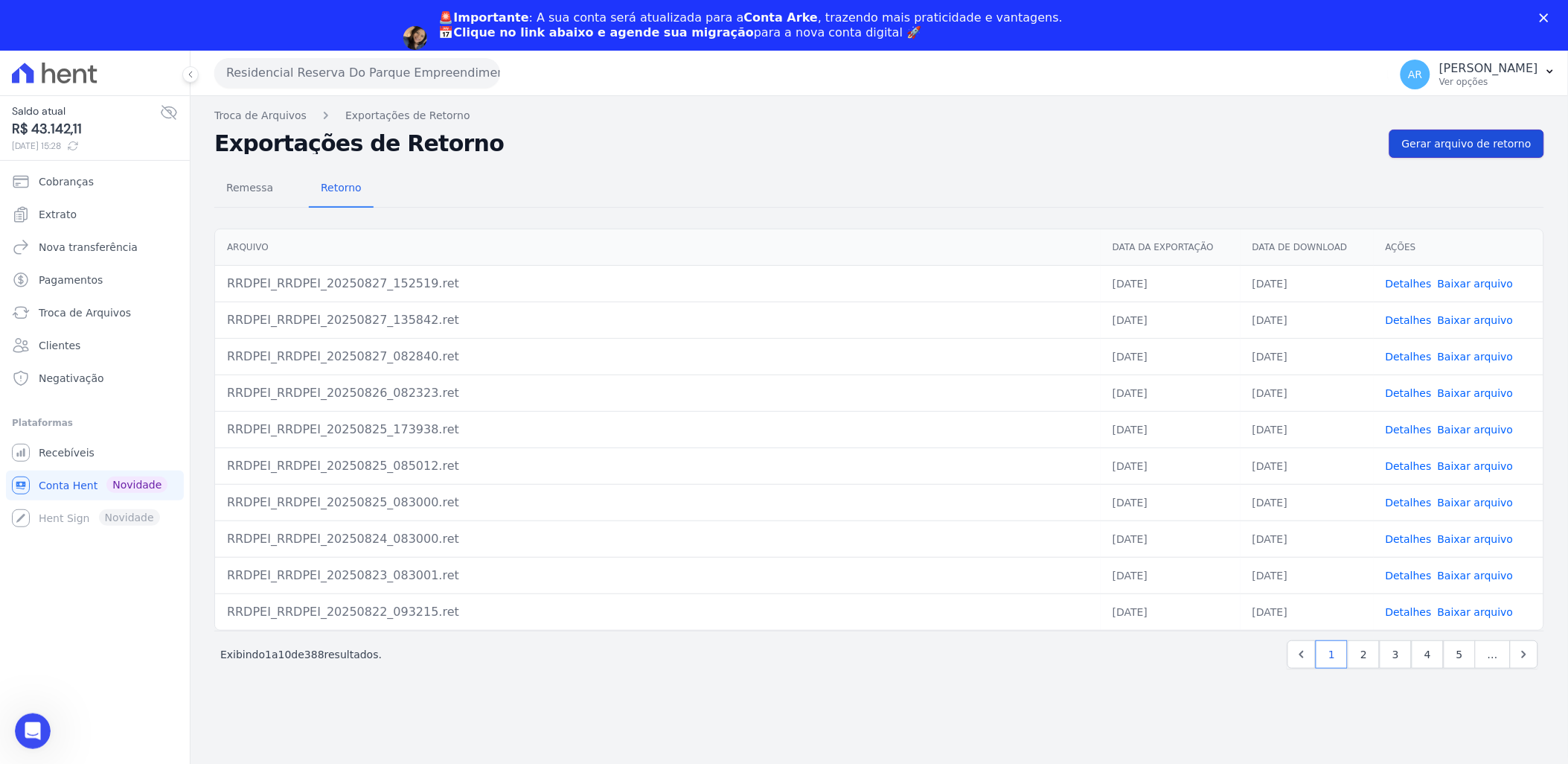
click at [1493, 144] on span "Gerar arquivo de retorno" at bounding box center [1467, 143] width 129 height 15
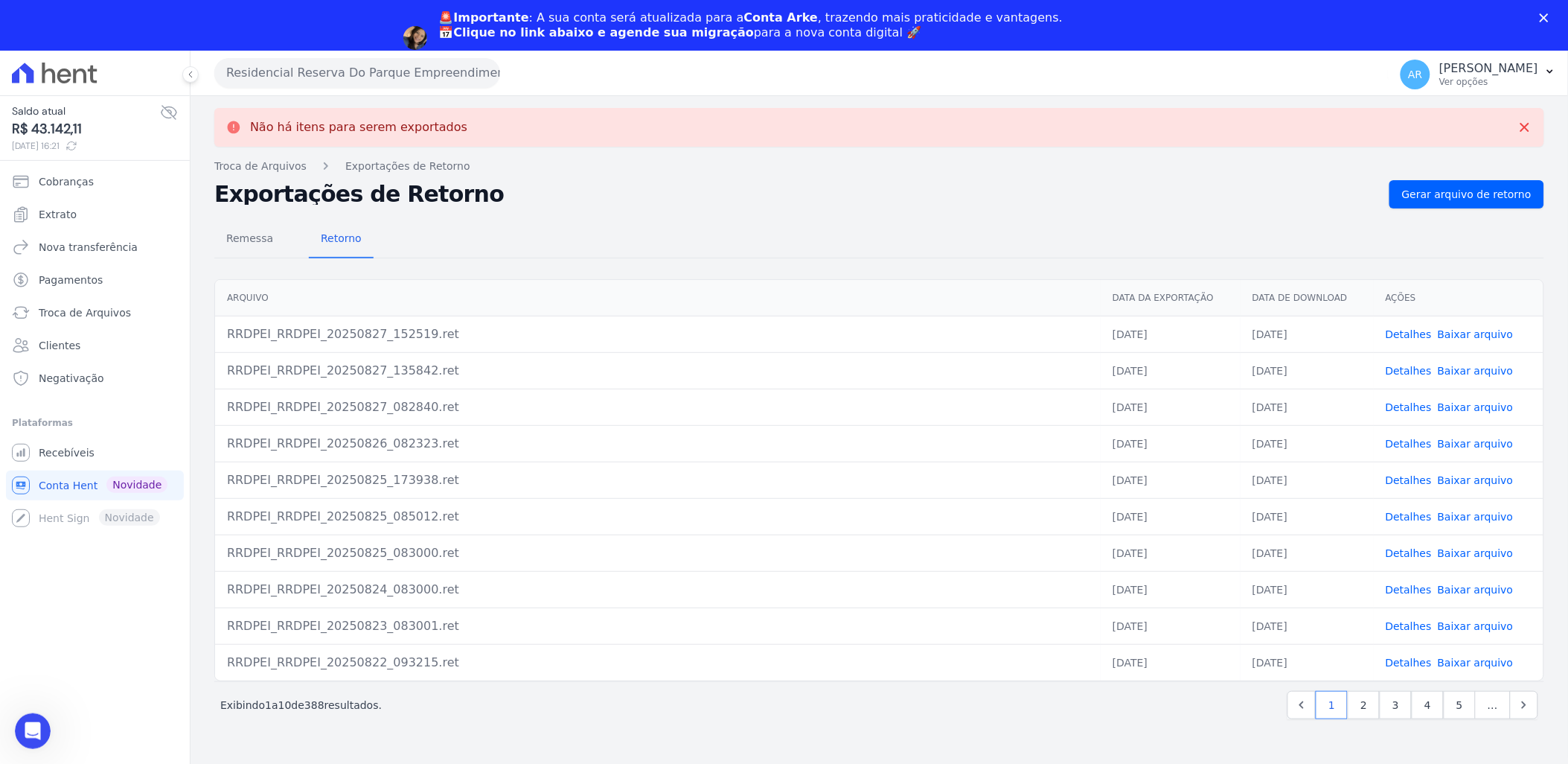
scroll to position [0, 0]
